Goal: Task Accomplishment & Management: Manage account settings

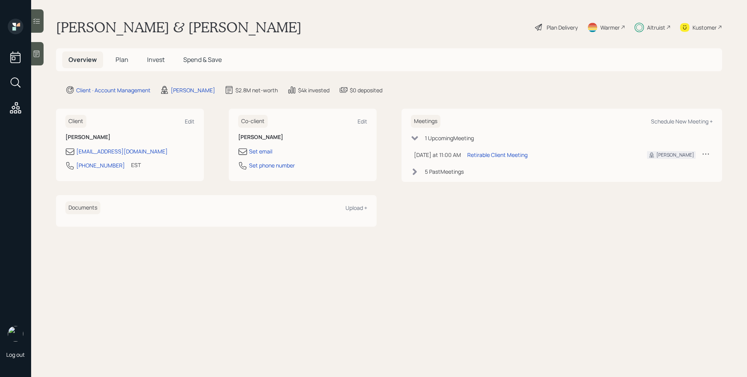
click at [119, 56] on span "Plan" at bounding box center [122, 59] width 13 height 9
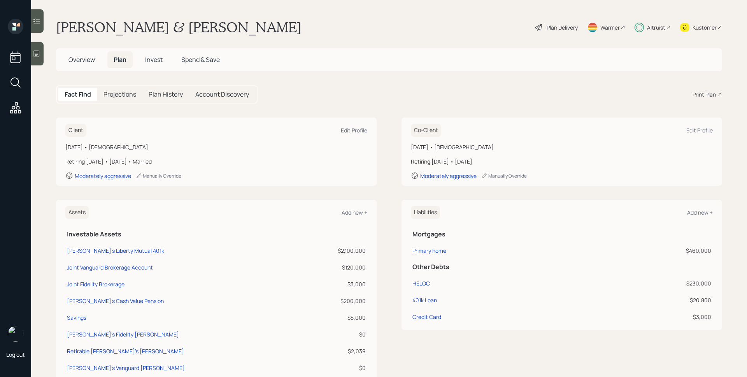
click at [87, 62] on span "Overview" at bounding box center [81, 59] width 26 height 9
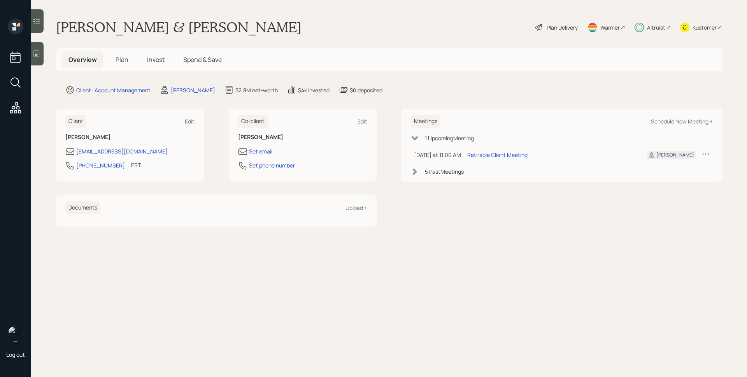
click at [654, 29] on div "Altruist" at bounding box center [656, 27] width 18 height 8
click at [369, 120] on div "Co-client Edit Angela D'amato Set email Set phone number" at bounding box center [303, 145] width 148 height 72
click at [365, 121] on div "Edit" at bounding box center [363, 121] width 10 height 7
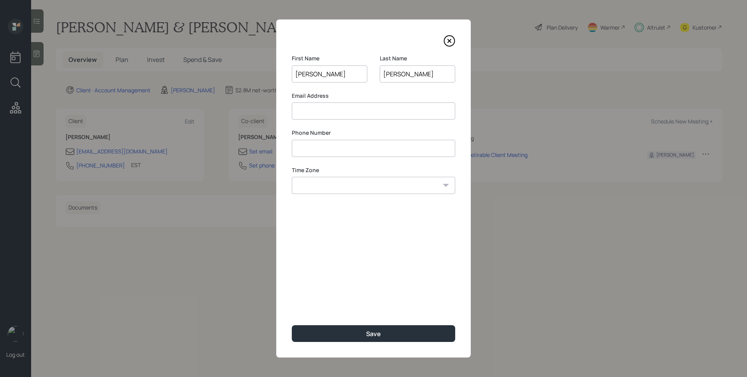
click at [341, 114] on input at bounding box center [373, 110] width 163 height 17
paste input "[EMAIL_ADDRESS][PERSON_NAME][DOMAIN_NAME]"
type input "[EMAIL_ADDRESS][PERSON_NAME][DOMAIN_NAME]"
click at [366, 147] on input at bounding box center [373, 148] width 163 height 17
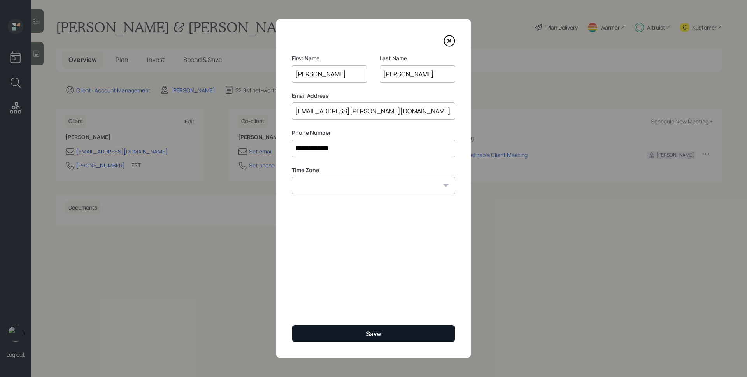
type input "**********"
click at [399, 332] on button "Save" at bounding box center [373, 333] width 163 height 17
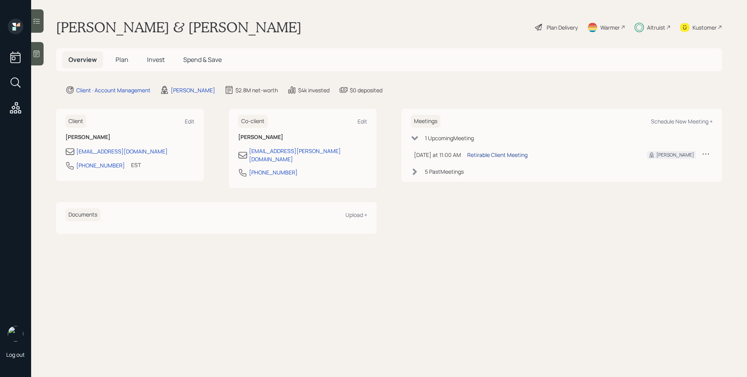
click at [497, 152] on div "Retirable Client Meeting" at bounding box center [497, 155] width 60 height 8
click at [650, 32] on div "Altruist" at bounding box center [653, 27] width 36 height 17
click at [562, 26] on div "Plan Delivery" at bounding box center [562, 27] width 31 height 8
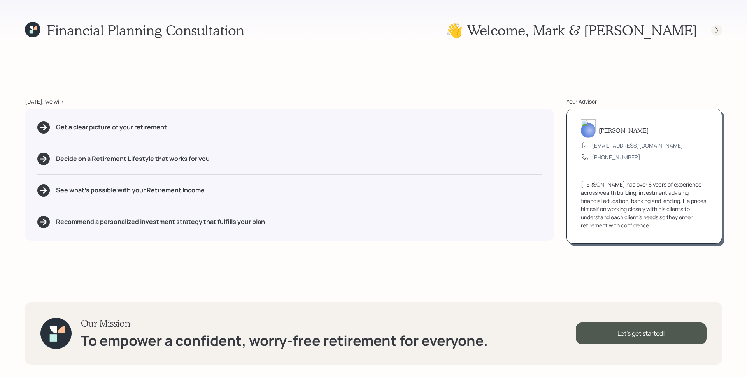
click at [720, 30] on icon at bounding box center [717, 30] width 8 height 8
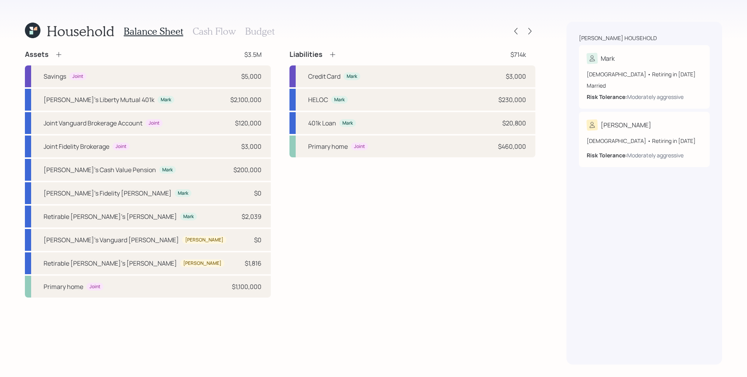
click at [265, 31] on h3 "Budget" at bounding box center [260, 31] width 30 height 11
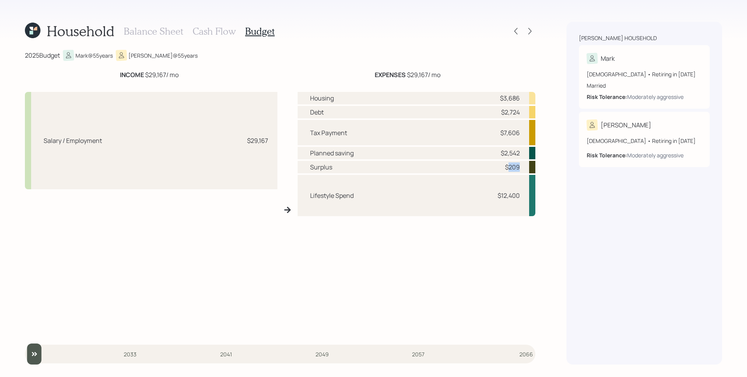
drag, startPoint x: 508, startPoint y: 167, endPoint x: 541, endPoint y: 170, distance: 33.3
click at [541, 170] on div "Household Balance Sheet Cash Flow Budget 2025 Budget Mark @ 55 years [PERSON_NA…" at bounding box center [373, 188] width 747 height 377
click at [523, 169] on div "Surplus $209" at bounding box center [417, 167] width 238 height 12
drag, startPoint x: 504, startPoint y: 133, endPoint x: 526, endPoint y: 137, distance: 21.9
click at [524, 139] on div "Tax Payment $7,606" at bounding box center [417, 132] width 238 height 25
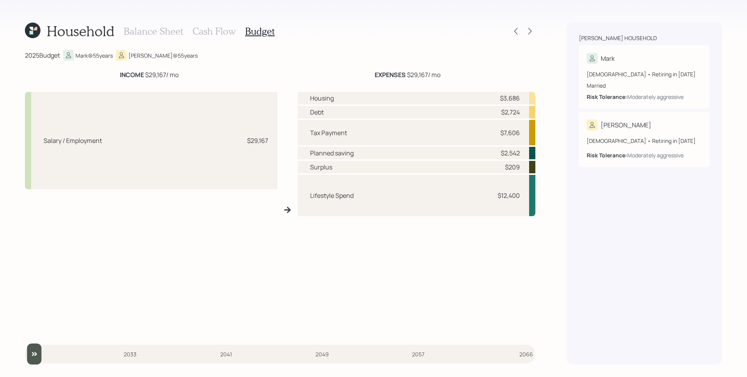
click at [213, 35] on h3 "Cash Flow" at bounding box center [214, 31] width 43 height 11
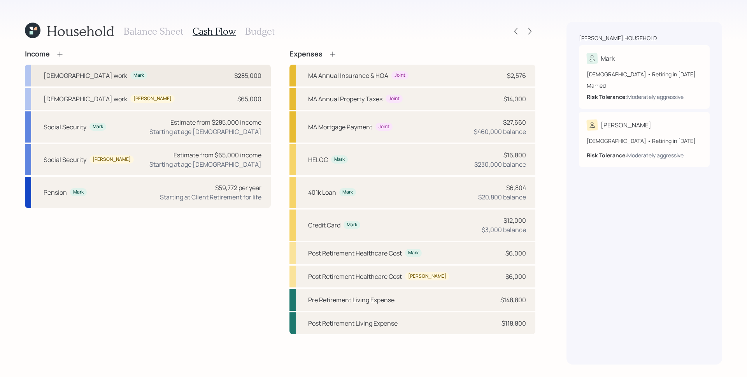
click at [248, 75] on div "$285,000" at bounding box center [247, 75] width 27 height 9
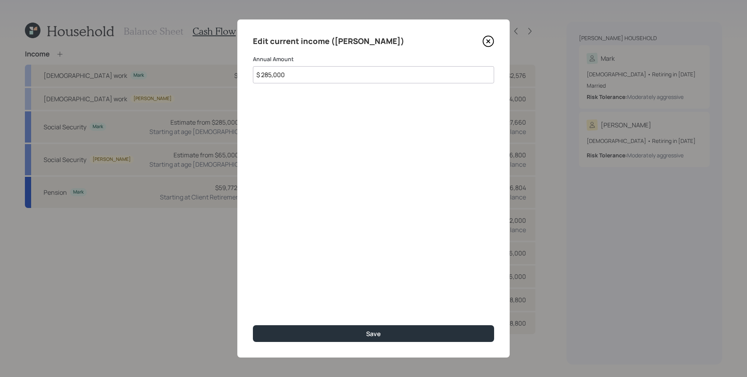
drag, startPoint x: 325, startPoint y: 80, endPoint x: 265, endPoint y: 71, distance: 59.8
click at [265, 71] on input "$ 285,000" at bounding box center [373, 74] width 241 height 17
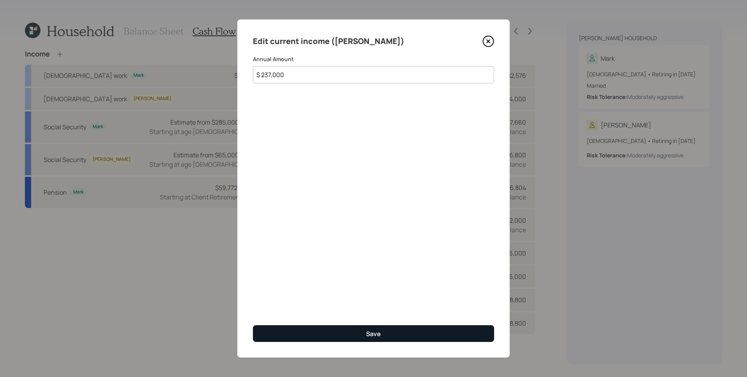
type input "$ 237,000"
click at [384, 332] on button "Save" at bounding box center [373, 333] width 241 height 17
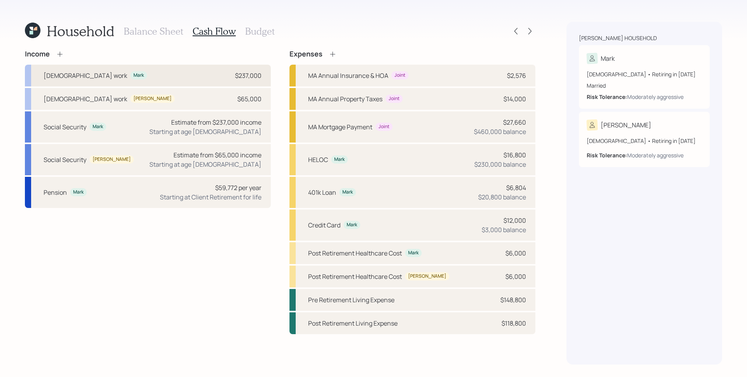
click at [225, 70] on div "Full-time work Mark $237,000" at bounding box center [148, 76] width 246 height 22
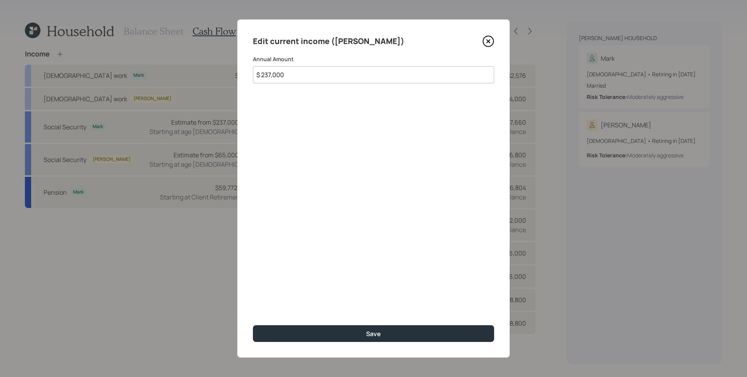
click at [326, 77] on input "$ 237,000" at bounding box center [373, 74] width 241 height 17
type input "$ 285,000"
click at [253, 325] on button "Save" at bounding box center [373, 333] width 241 height 17
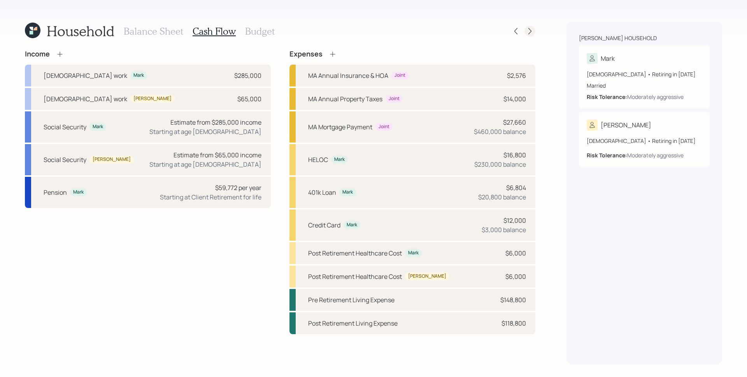
click at [530, 29] on icon at bounding box center [530, 31] width 3 height 7
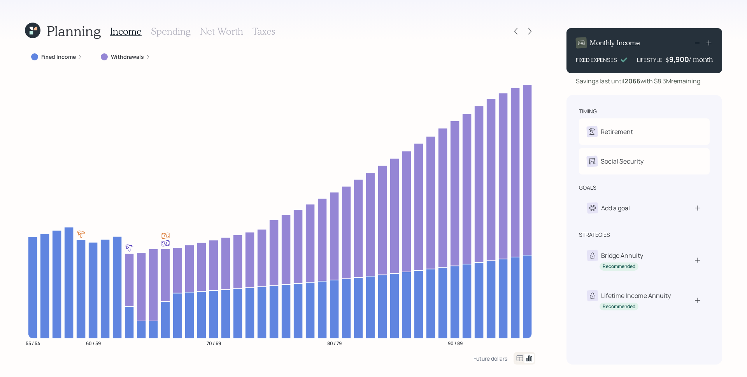
drag, startPoint x: 169, startPoint y: 33, endPoint x: 116, endPoint y: 47, distance: 54.9
click at [169, 33] on h3 "Spending" at bounding box center [171, 31] width 40 height 11
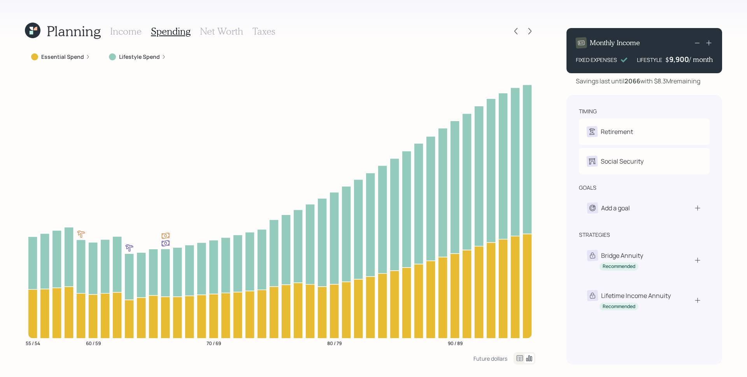
click at [156, 56] on label "Lifestyle Spend" at bounding box center [139, 57] width 41 height 8
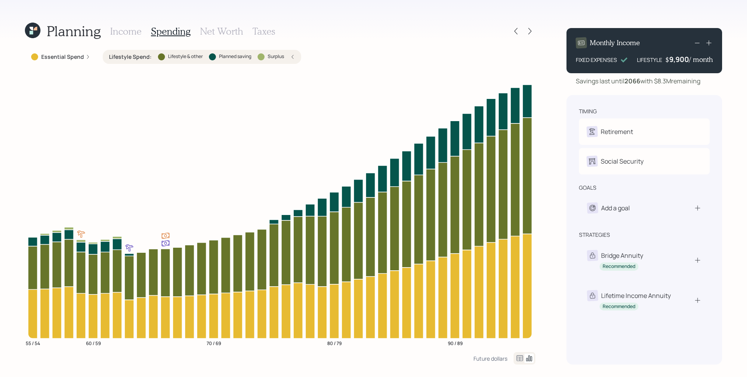
click at [121, 28] on h3 "Income" at bounding box center [126, 31] width 32 height 11
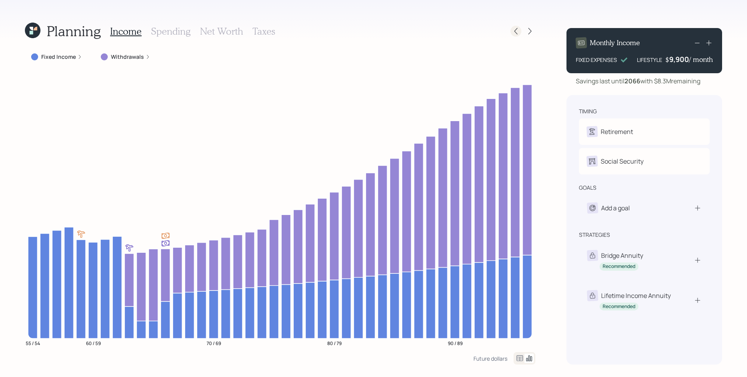
click at [515, 30] on icon at bounding box center [516, 31] width 3 height 7
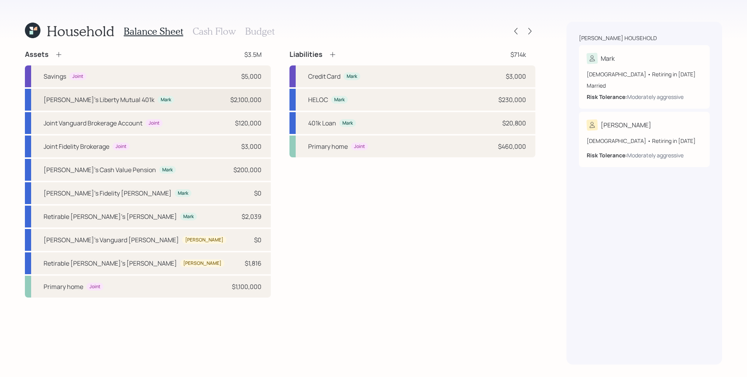
drag, startPoint x: 216, startPoint y: 107, endPoint x: 227, endPoint y: 100, distance: 12.6
click at [216, 107] on div "Mark's Liberty Mutual 401k Mark $2,100,000" at bounding box center [148, 100] width 246 height 22
select select "company_sponsored"
select select "balanced"
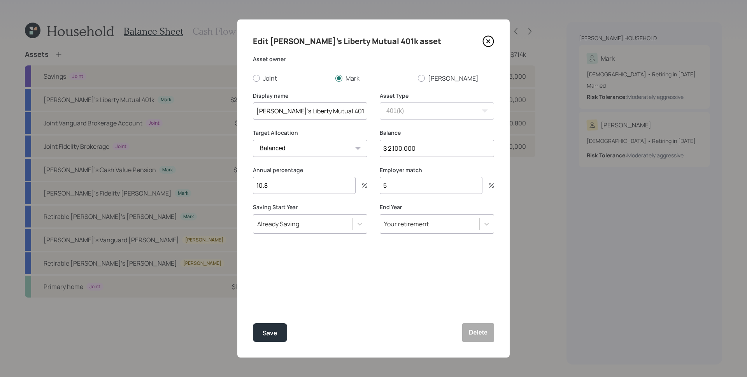
click at [289, 190] on input "10.8" at bounding box center [304, 185] width 103 height 17
click at [491, 43] on icon at bounding box center [489, 41] width 12 height 12
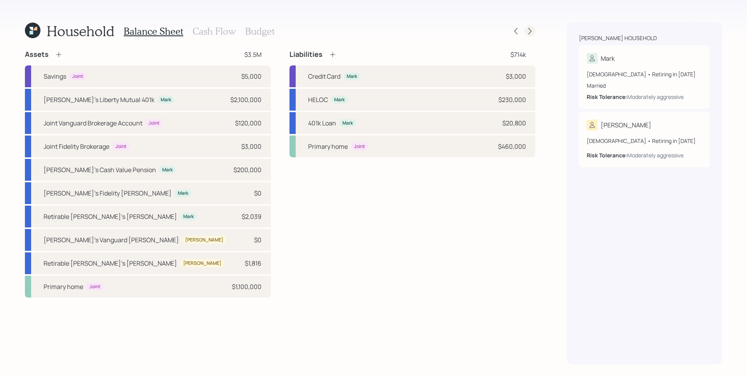
click at [530, 33] on icon at bounding box center [530, 31] width 3 height 7
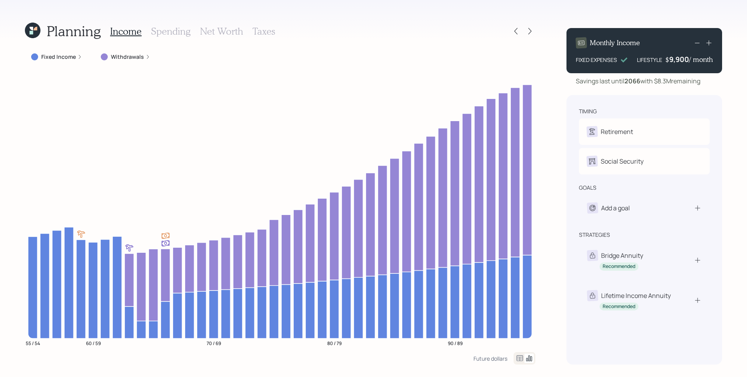
click at [266, 29] on h3 "Taxes" at bounding box center [264, 31] width 23 height 11
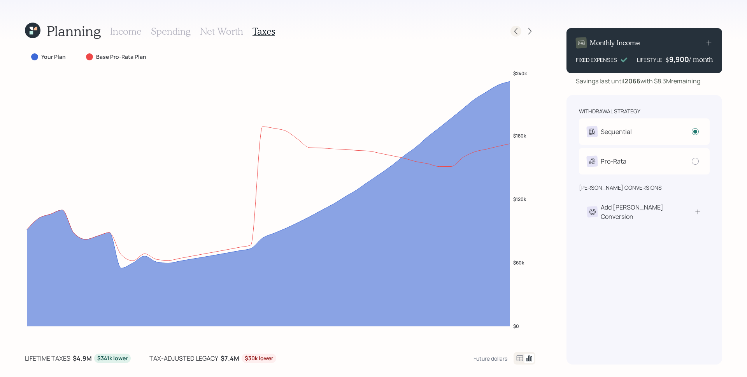
click at [518, 31] on icon at bounding box center [516, 31] width 8 height 8
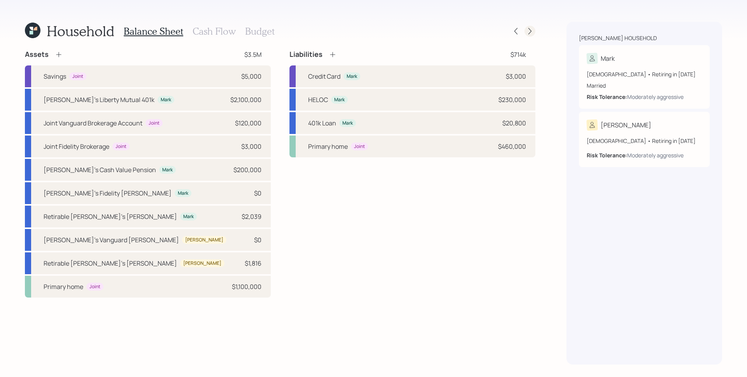
click at [527, 31] on icon at bounding box center [530, 31] width 8 height 8
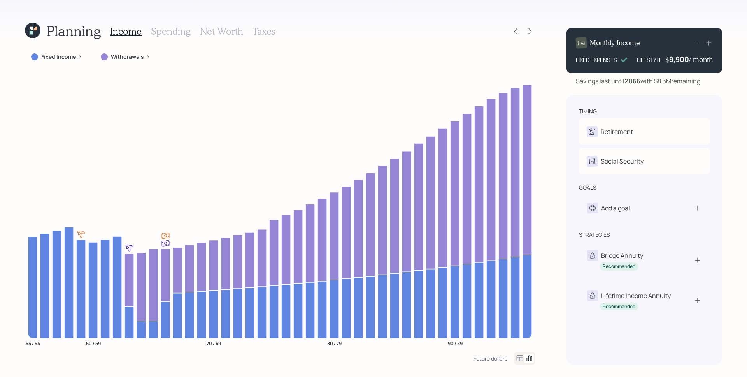
click at [147, 58] on icon at bounding box center [148, 57] width 2 height 4
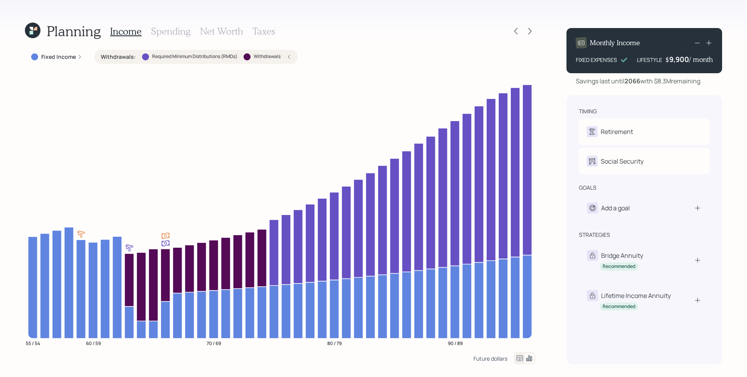
click at [486, 358] on div "Future dollars" at bounding box center [491, 358] width 34 height 7
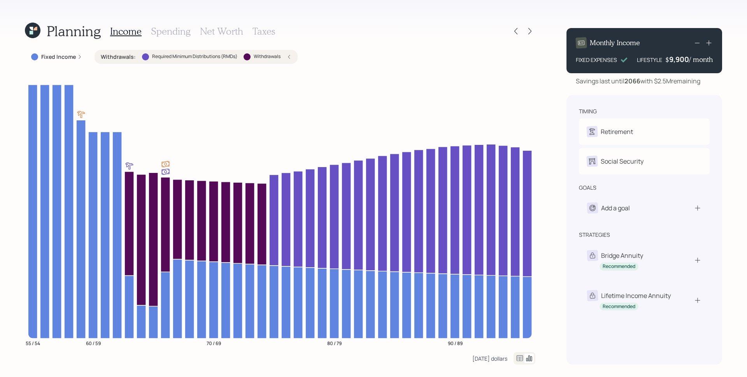
click at [500, 359] on div "Today's dollars" at bounding box center [489, 358] width 35 height 7
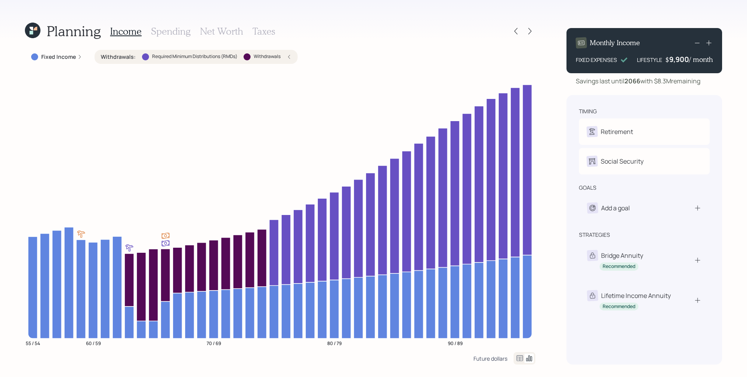
click at [490, 358] on div "Future dollars" at bounding box center [491, 358] width 34 height 7
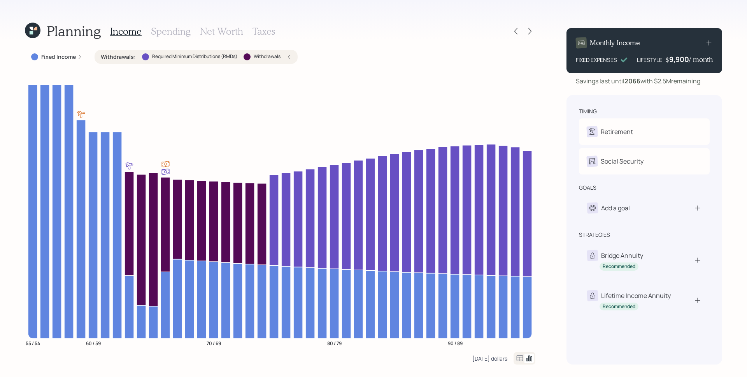
click at [497, 356] on div "Today's dollars" at bounding box center [489, 358] width 35 height 7
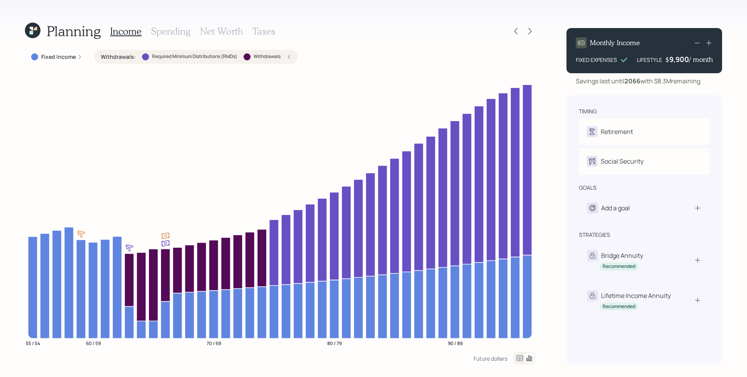
click at [264, 30] on h3 "Taxes" at bounding box center [264, 31] width 23 height 11
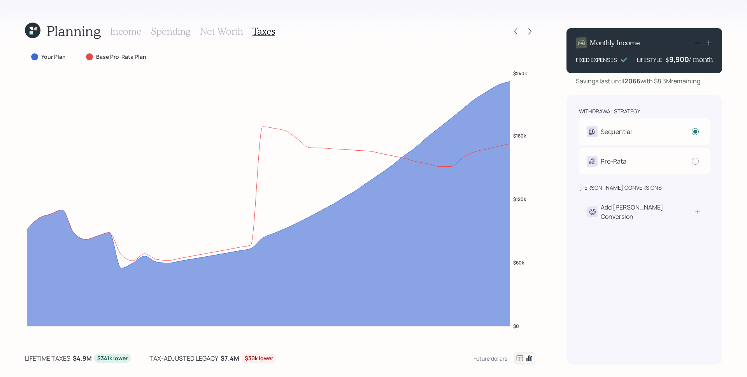
click at [559, 207] on div "Planning Income Spending Net Worth Taxes Your Plan Base Pro-Rata Plan $0 $60k $…" at bounding box center [373, 188] width 747 height 377
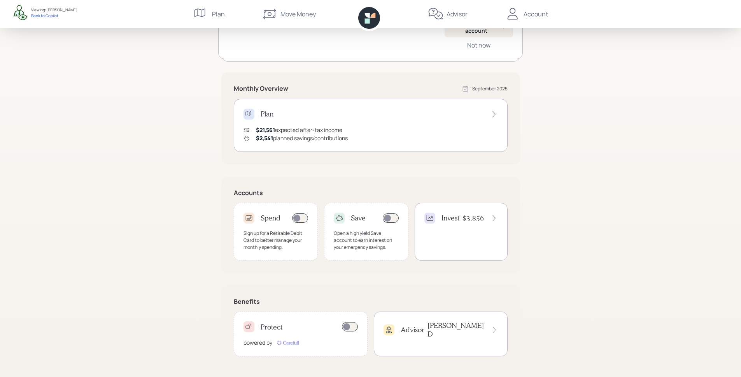
scroll to position [106, 0]
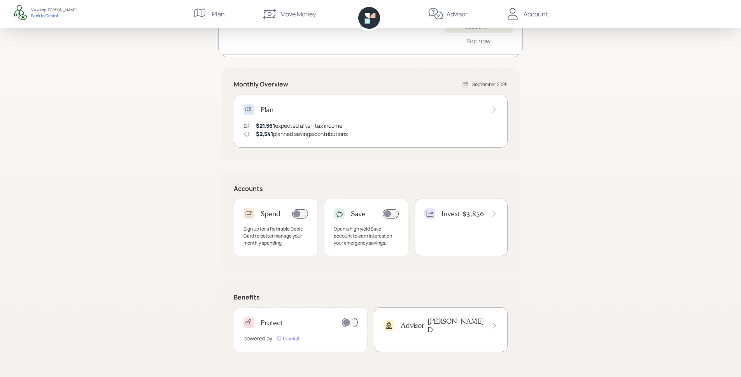
click at [665, 90] on div "Good Morning , Mark You and Angela are on‑track! Open a high-yield, FDIC-insure…" at bounding box center [370, 135] width 741 height 483
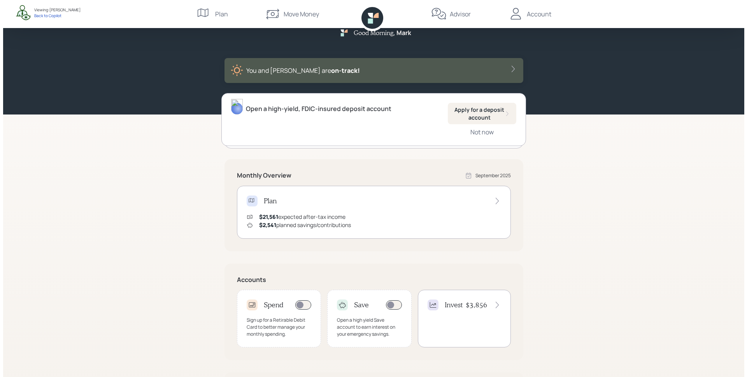
scroll to position [0, 0]
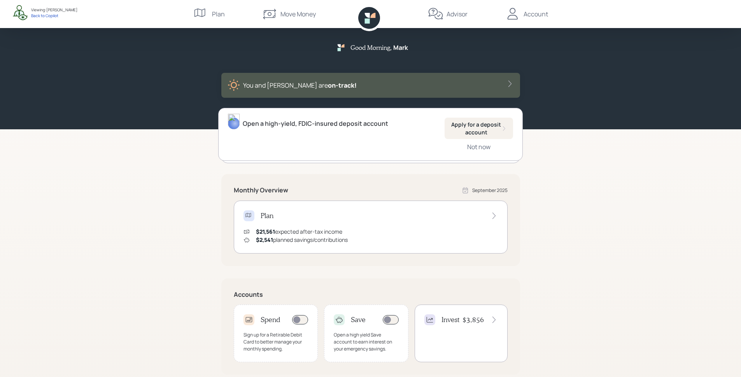
click at [657, 160] on div "Good Morning , Mark You and Angela are on‑track! Open a high-yield, FDIC-insure…" at bounding box center [370, 241] width 741 height 483
click at [630, 55] on div "Good Morning , Mark You and Angela are on‑track!" at bounding box center [370, 64] width 741 height 129
click at [616, 88] on div "Good Morning , Mark You and Angela are on‑track!" at bounding box center [370, 64] width 741 height 129
click at [483, 149] on div "Not now" at bounding box center [478, 146] width 23 height 9
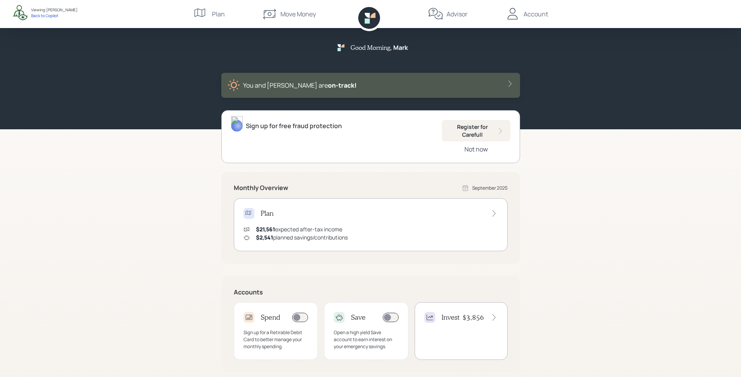
click at [473, 149] on div "Not now" at bounding box center [476, 149] width 23 height 9
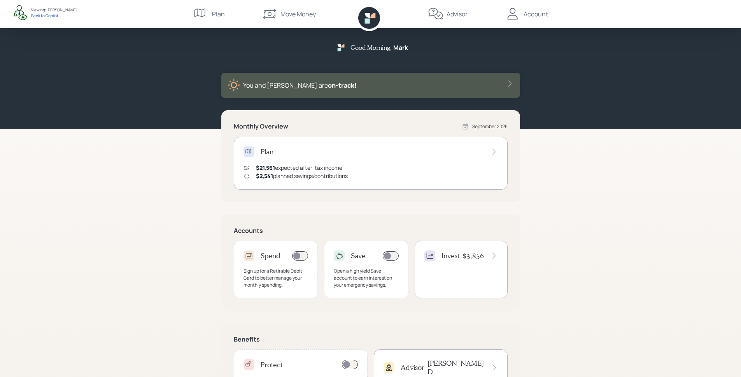
click at [466, 165] on div "$21,561 expected after-tax income $2,541 planned savings/contributions" at bounding box center [371, 171] width 255 height 16
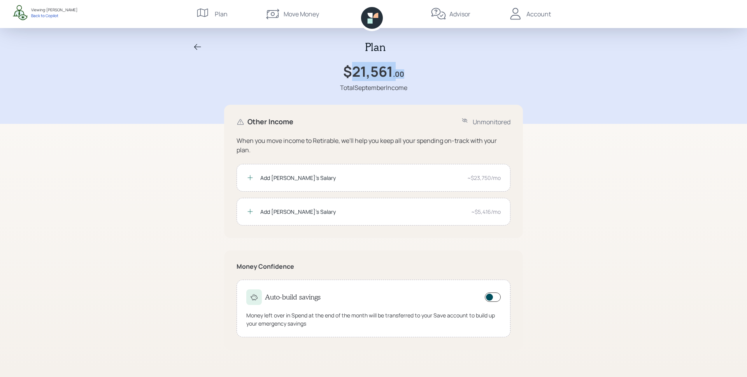
drag, startPoint x: 353, startPoint y: 74, endPoint x: 407, endPoint y: 74, distance: 54.5
click at [407, 74] on div "$21,561 .00 Total September Income" at bounding box center [374, 77] width 374 height 29
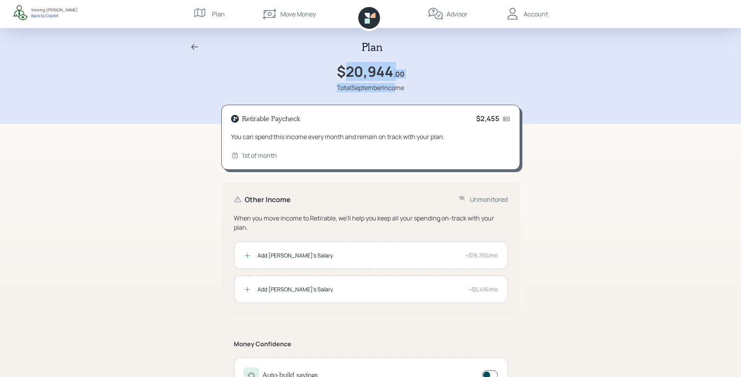
drag, startPoint x: 358, startPoint y: 77, endPoint x: 393, endPoint y: 84, distance: 35.6
click at [393, 84] on div "$20,944 .00 Total September Income" at bounding box center [371, 77] width 374 height 29
click at [557, 91] on div "Plan $20,944 .00 Total September Income" at bounding box center [370, 62] width 741 height 124
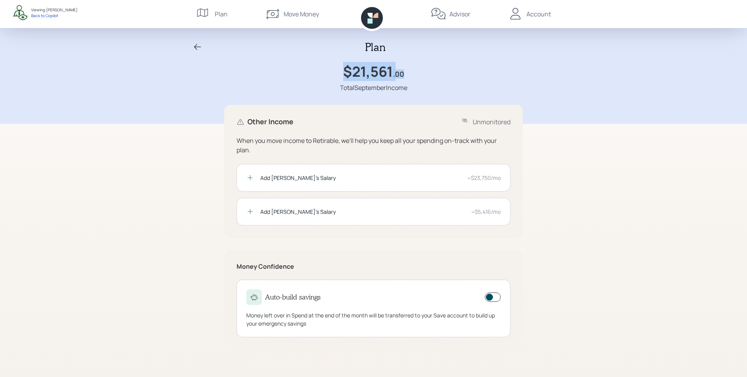
drag, startPoint x: 380, startPoint y: 71, endPoint x: 408, endPoint y: 71, distance: 28.0
click at [408, 71] on div "$21,561 .00 Total September Income" at bounding box center [374, 77] width 374 height 29
click at [460, 74] on div "$21,561 .00 Total September Income" at bounding box center [374, 77] width 374 height 29
click at [376, 23] on icon at bounding box center [372, 18] width 22 height 22
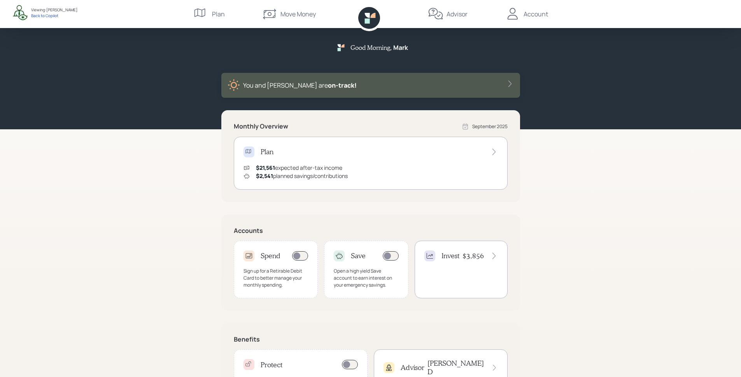
click at [295, 149] on div "Plan" at bounding box center [371, 151] width 255 height 11
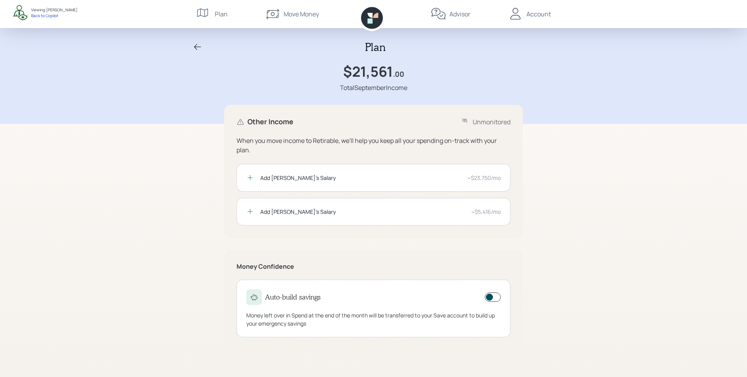
click at [281, 183] on div "Add [PERSON_NAME]'s Salary ~$23,750/mo" at bounding box center [374, 178] width 274 height 28
drag, startPoint x: 399, startPoint y: 73, endPoint x: 341, endPoint y: 71, distance: 58.4
click at [341, 71] on div "$21,561 .00 Total September Income" at bounding box center [374, 77] width 374 height 29
click at [411, 108] on div "Other Income Unmonitored When you move income to Retirable, we'll help you keep…" at bounding box center [373, 171] width 299 height 133
click at [198, 45] on icon at bounding box center [197, 46] width 9 height 9
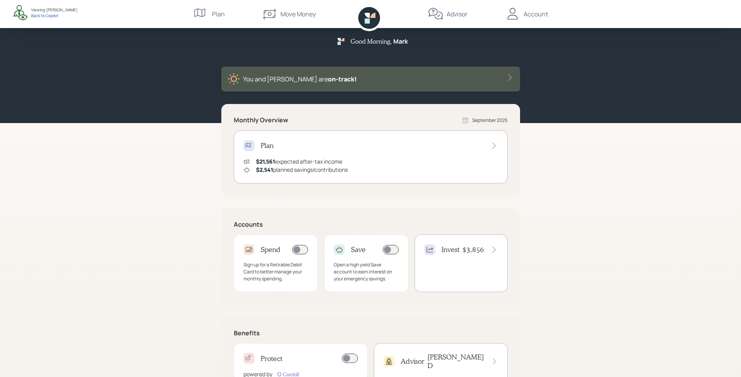
scroll to position [11, 0]
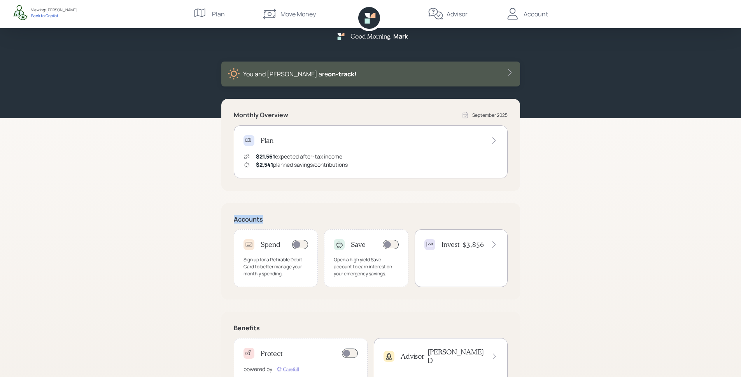
drag, startPoint x: 227, startPoint y: 223, endPoint x: 276, endPoint y: 220, distance: 48.3
click at [276, 220] on div "Accounts Spend Sign up for a Retirable Debit Card to better manage your monthly…" at bounding box center [370, 251] width 299 height 96
click at [281, 217] on h5 "Accounts" at bounding box center [371, 219] width 274 height 7
click at [282, 257] on div "Sign up for a Retirable Debit Card to better manage your monthly spending." at bounding box center [276, 266] width 65 height 21
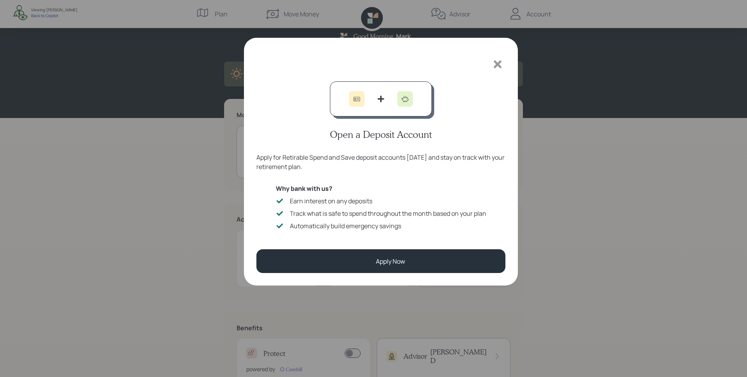
click at [494, 63] on icon at bounding box center [498, 64] width 12 height 12
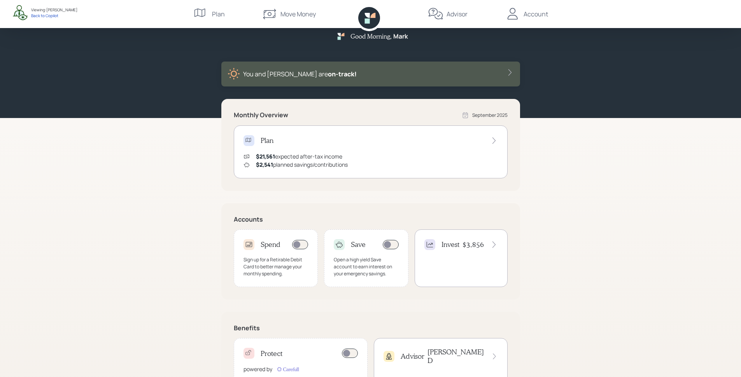
click at [452, 251] on div "Invest $3,856" at bounding box center [461, 258] width 93 height 58
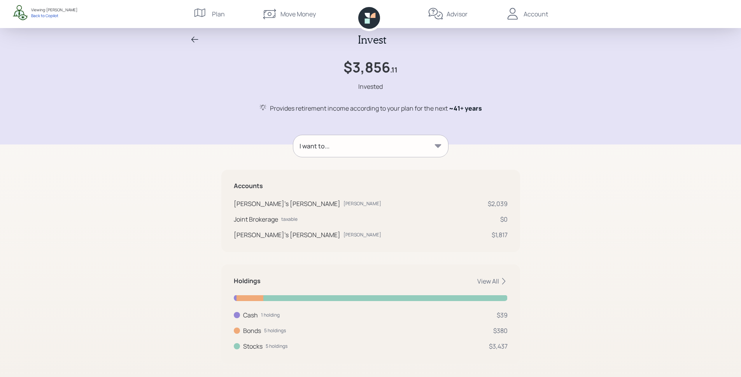
scroll to position [16, 0]
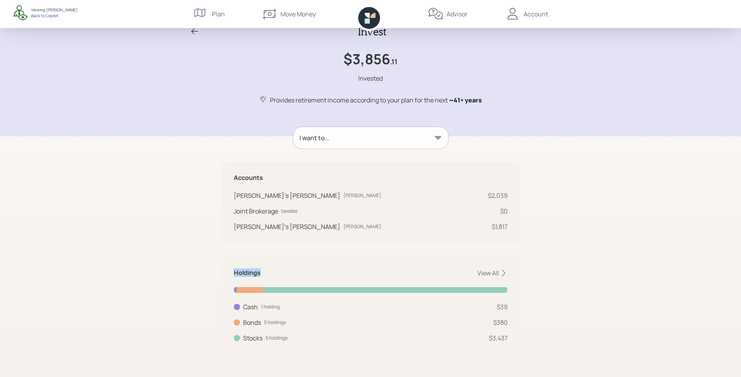
drag, startPoint x: 233, startPoint y: 273, endPoint x: 289, endPoint y: 275, distance: 55.7
click at [289, 275] on div "Holdings View All Cash 1 holding $39 Cash USD $39 Bonds 5 holdings $380 iShares…" at bounding box center [370, 305] width 299 height 99
click at [330, 263] on div "Holdings View All Cash 1 holding $39 Cash USD $39 Bonds 5 holdings $380 iShares…" at bounding box center [370, 305] width 299 height 99
click at [490, 272] on div "View All" at bounding box center [493, 273] width 30 height 9
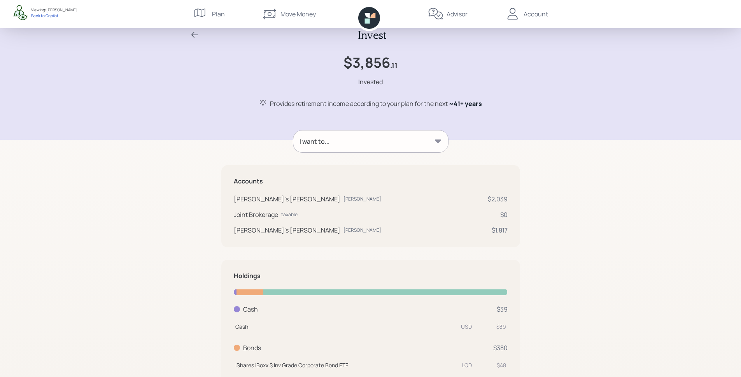
scroll to position [0, 0]
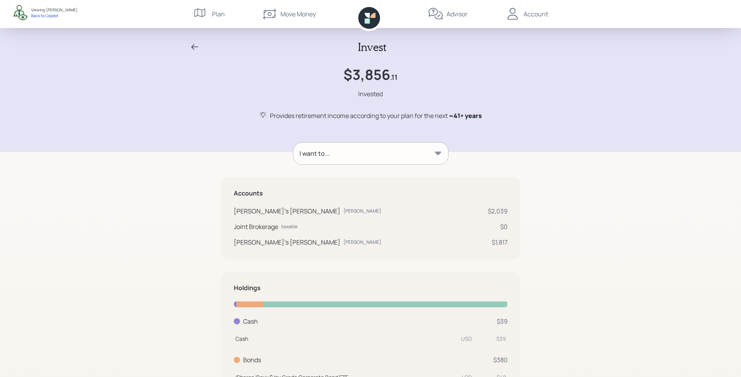
click at [353, 157] on div "I want to..." at bounding box center [370, 153] width 155 height 22
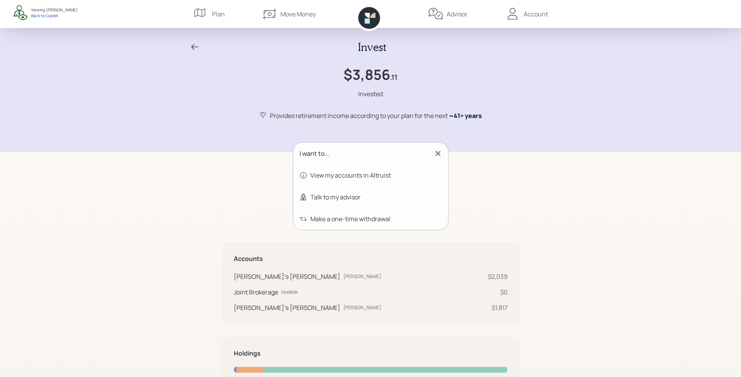
click at [339, 200] on div "Talk to my advisor" at bounding box center [336, 196] width 50 height 9
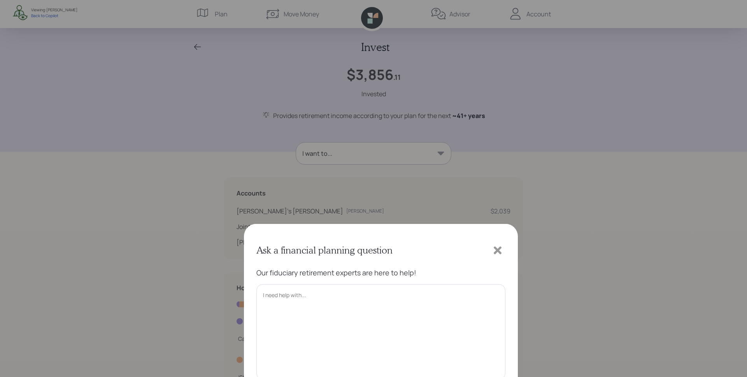
click at [500, 70] on icon at bounding box center [498, 64] width 12 height 12
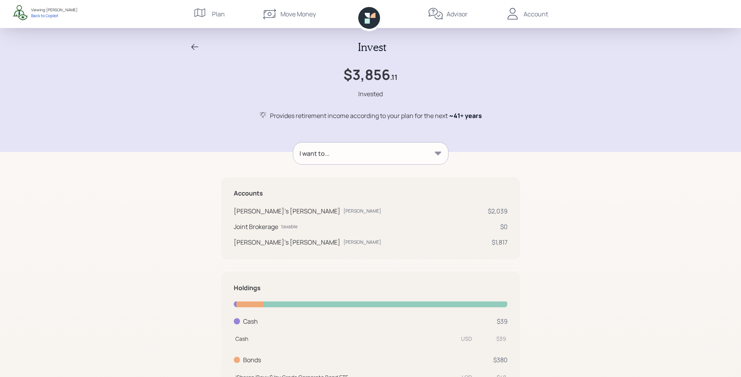
click at [361, 156] on div "I want to..." at bounding box center [370, 153] width 155 height 22
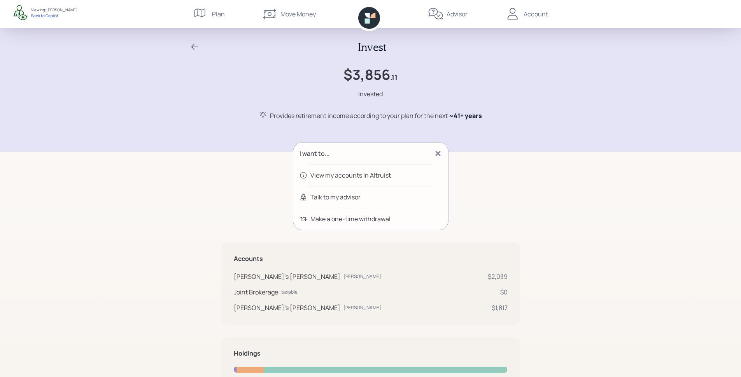
click at [193, 43] on icon at bounding box center [194, 46] width 9 height 9
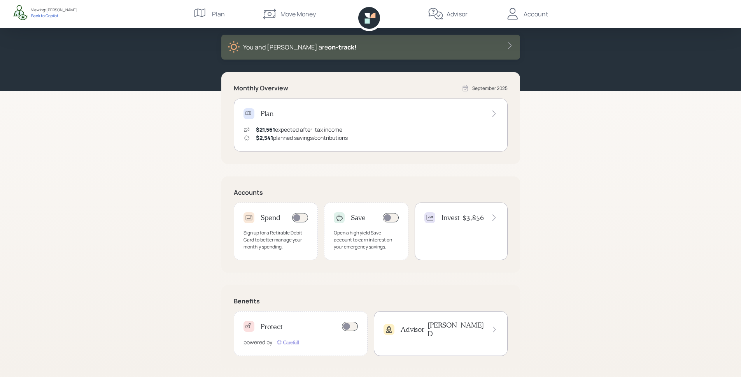
scroll to position [42, 0]
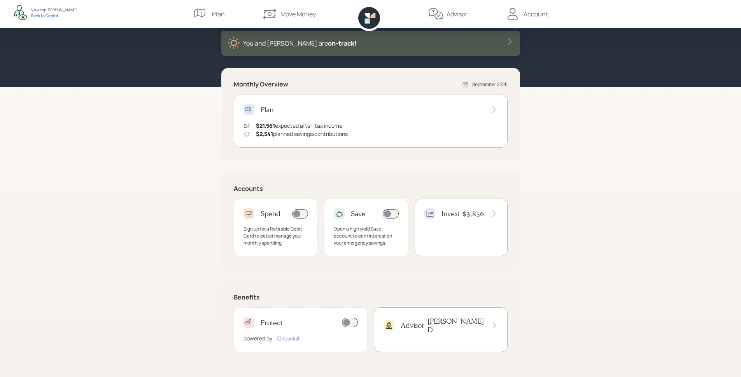
click at [267, 326] on h4 "Protect" at bounding box center [272, 322] width 22 height 9
click at [454, 12] on div "Advisor" at bounding box center [457, 13] width 21 height 9
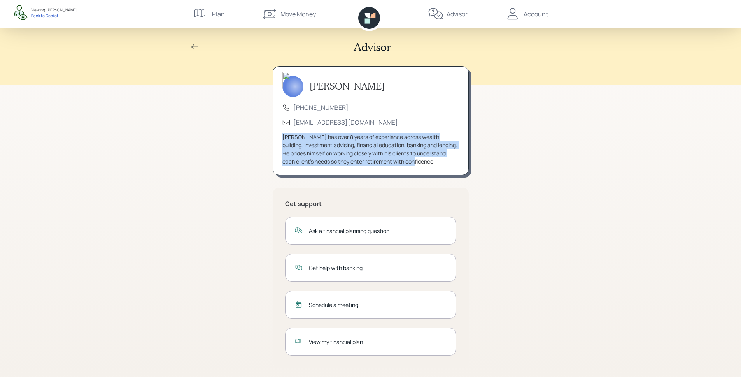
drag, startPoint x: 283, startPoint y: 138, endPoint x: 464, endPoint y: 170, distance: 183.8
click at [464, 170] on div "James DiStasi (833) 222-1807 advisor@retirable.com James has over 8 years of ex…" at bounding box center [371, 120] width 196 height 109
click at [462, 169] on div "James DiStasi (833) 222-1807 advisor@retirable.com James has over 8 years of ex…" at bounding box center [371, 120] width 196 height 109
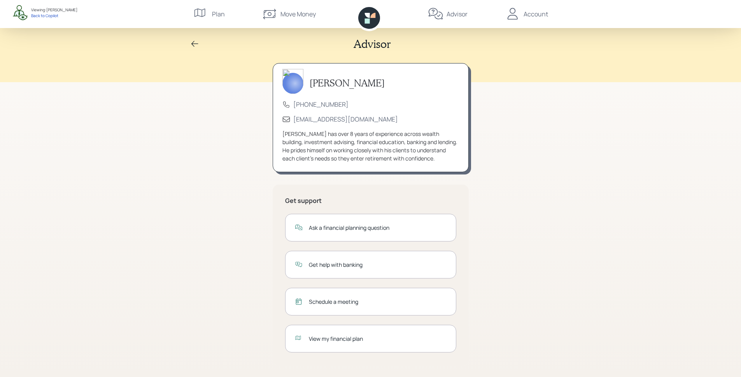
scroll to position [4, 0]
click at [316, 230] on div "Ask a financial planning question" at bounding box center [378, 227] width 138 height 8
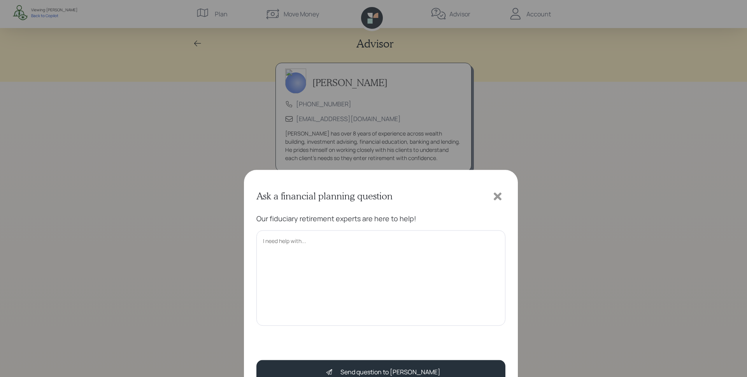
click at [501, 65] on icon at bounding box center [498, 64] width 12 height 12
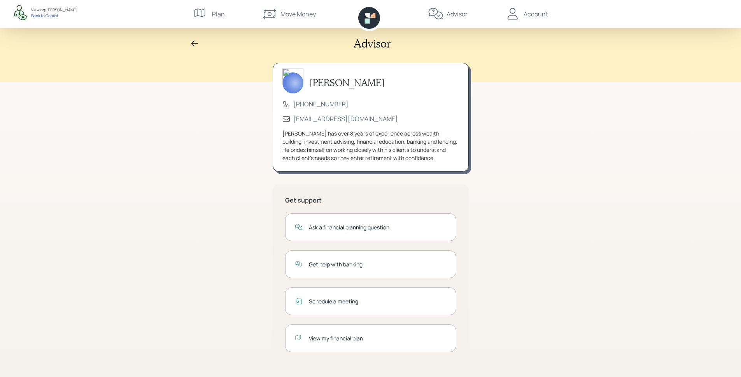
click at [368, 271] on div "Get help with banking" at bounding box center [370, 264] width 171 height 28
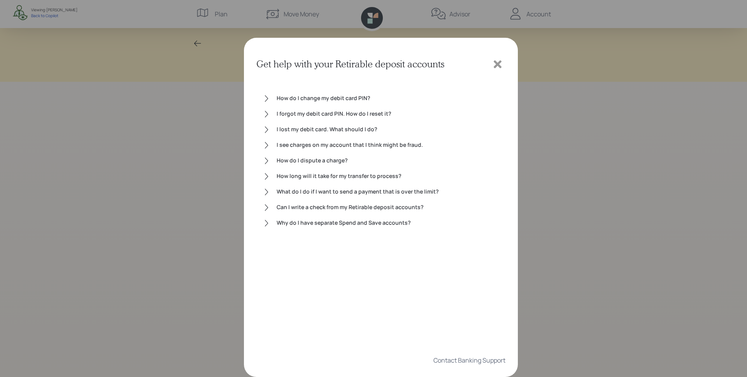
click at [500, 61] on icon at bounding box center [498, 64] width 8 height 8
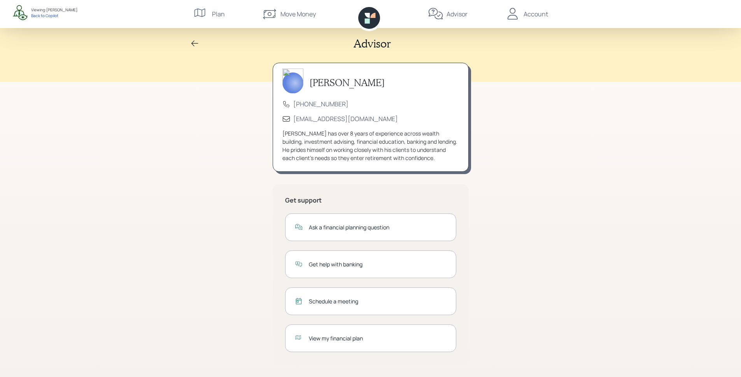
click at [338, 303] on div "Schedule a meeting" at bounding box center [378, 301] width 138 height 8
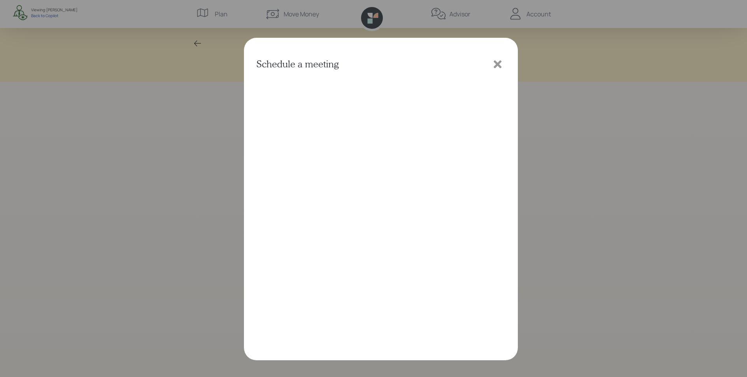
click at [497, 68] on icon at bounding box center [498, 64] width 12 height 12
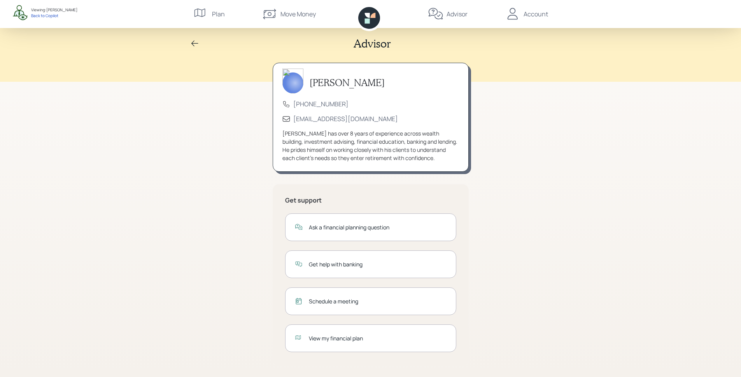
click at [376, 341] on div "View my financial plan" at bounding box center [378, 338] width 138 height 8
click at [528, 12] on div "Account" at bounding box center [536, 13] width 25 height 9
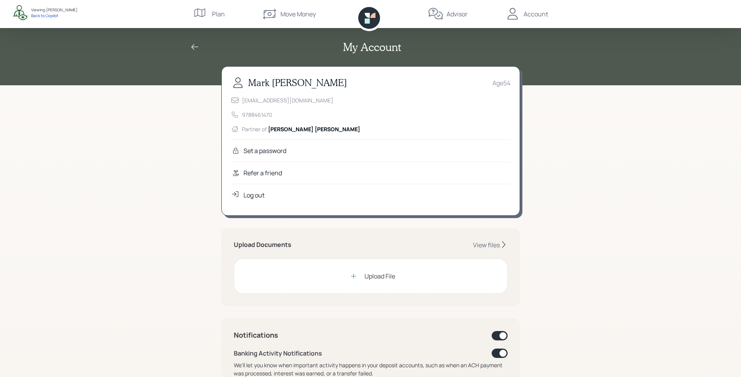
click at [287, 174] on div "Refer a friend" at bounding box center [370, 173] width 279 height 22
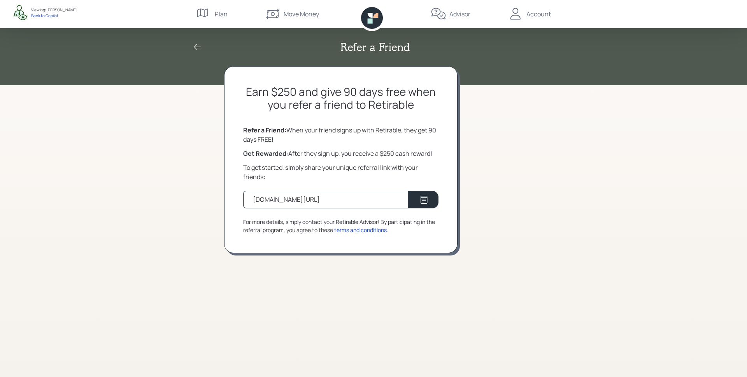
drag, startPoint x: 357, startPoint y: 200, endPoint x: 244, endPoint y: 207, distance: 113.5
click at [244, 207] on div "retirable.com/referral/mark/5806z8f" at bounding box center [325, 200] width 165 height 18
click at [623, 276] on div "Refer a Friend Earn $250 and give 90 days free when you refer a friend to Retir…" at bounding box center [373, 188] width 747 height 377
drag, startPoint x: 429, startPoint y: 132, endPoint x: 439, endPoint y: 136, distance: 10.3
click at [439, 135] on div "Earn $250 and give 90 days free when you refer a friend to Retirable Refer a Fr…" at bounding box center [341, 159] width 234 height 187
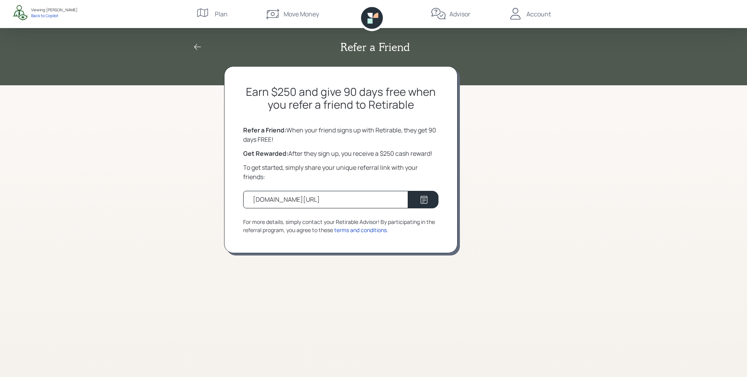
click at [437, 134] on div "Refer a Friend: When your friend signs up with Retirable, they get 90 days FREE!" at bounding box center [340, 134] width 195 height 19
drag, startPoint x: 377, startPoint y: 157, endPoint x: 394, endPoint y: 155, distance: 16.8
click at [394, 155] on div "Get Rewarded: After they sign up, you receive a $250 cash reward!" at bounding box center [340, 153] width 195 height 9
click at [196, 49] on icon at bounding box center [197, 47] width 7 height 6
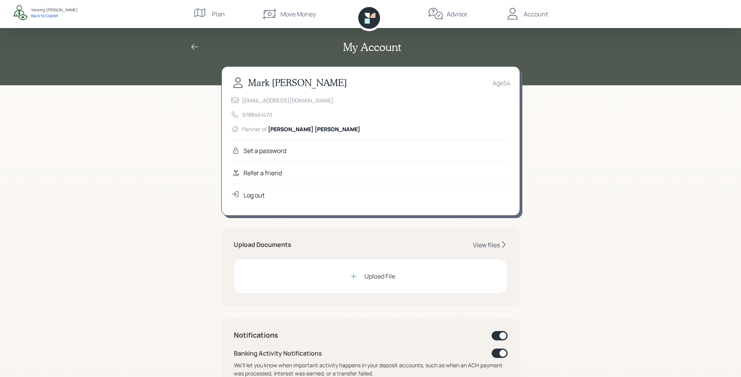
click at [482, 243] on div "View files" at bounding box center [486, 245] width 27 height 9
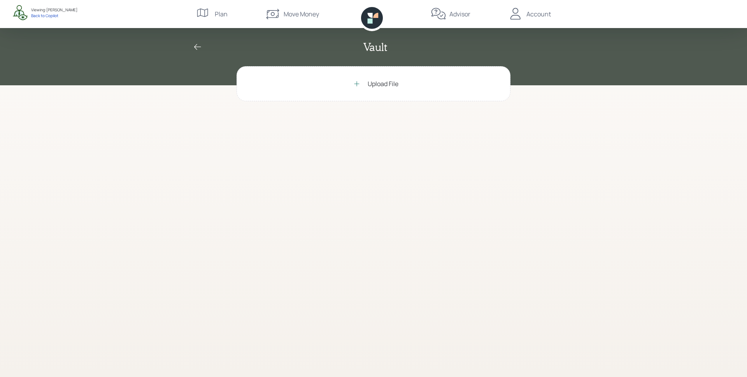
click at [195, 48] on icon at bounding box center [197, 47] width 7 height 6
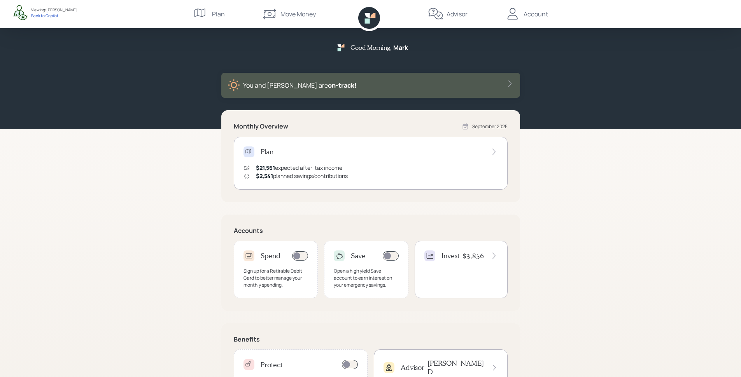
click at [523, 16] on div "Account" at bounding box center [526, 14] width 43 height 28
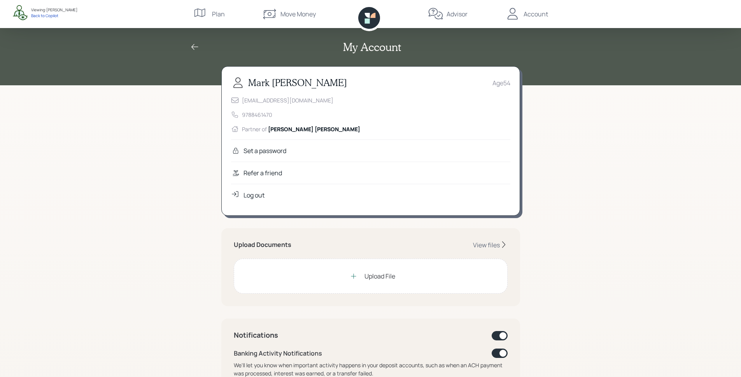
click at [366, 23] on icon at bounding box center [369, 18] width 22 height 22
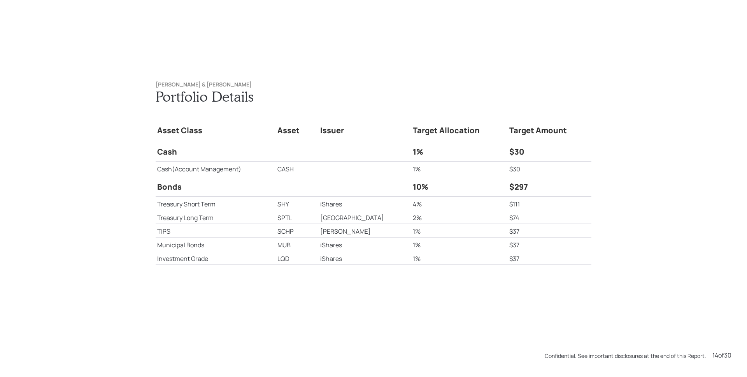
scroll to position [5274, 0]
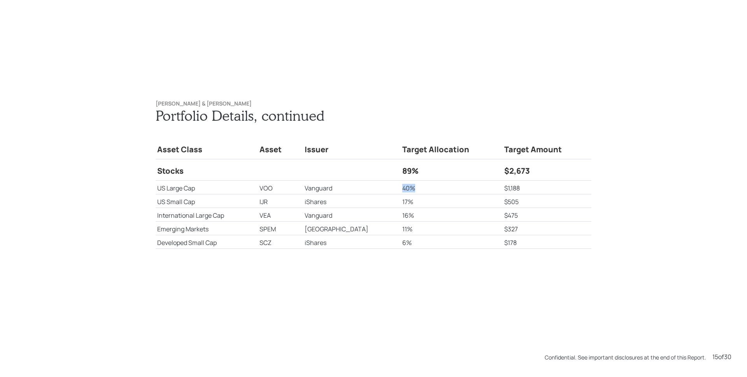
drag, startPoint x: 395, startPoint y: 189, endPoint x: 374, endPoint y: 193, distance: 21.1
click at [374, 193] on tr "US Large Cap VOO Vanguard 40% $1,188" at bounding box center [374, 188] width 436 height 14
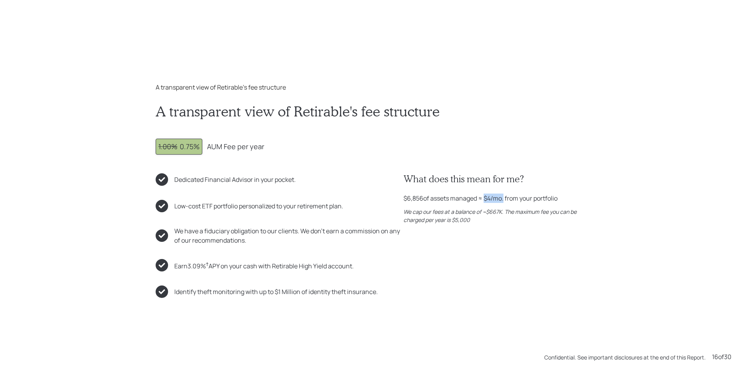
drag, startPoint x: 485, startPoint y: 197, endPoint x: 501, endPoint y: 198, distance: 16.8
click at [501, 198] on div "$6,856 of assets managed ≈ $4 /mo. from your portfolio" at bounding box center [481, 197] width 154 height 9
click at [490, 198] on div "$6,856 of assets managed ≈ $4 /mo. from your portfolio" at bounding box center [481, 197] width 154 height 9
